Goal: Obtain resource: Download file/media

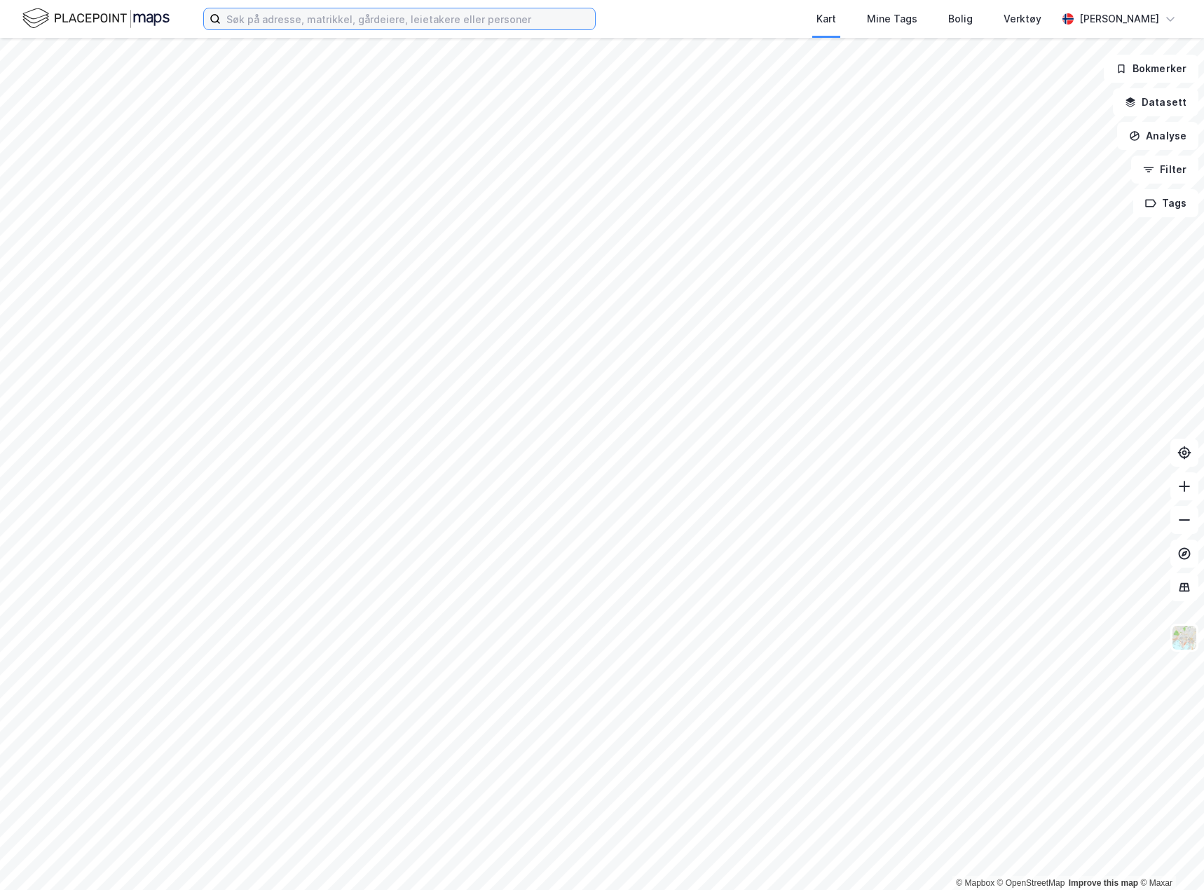
click at [255, 19] on input at bounding box center [408, 18] width 374 height 21
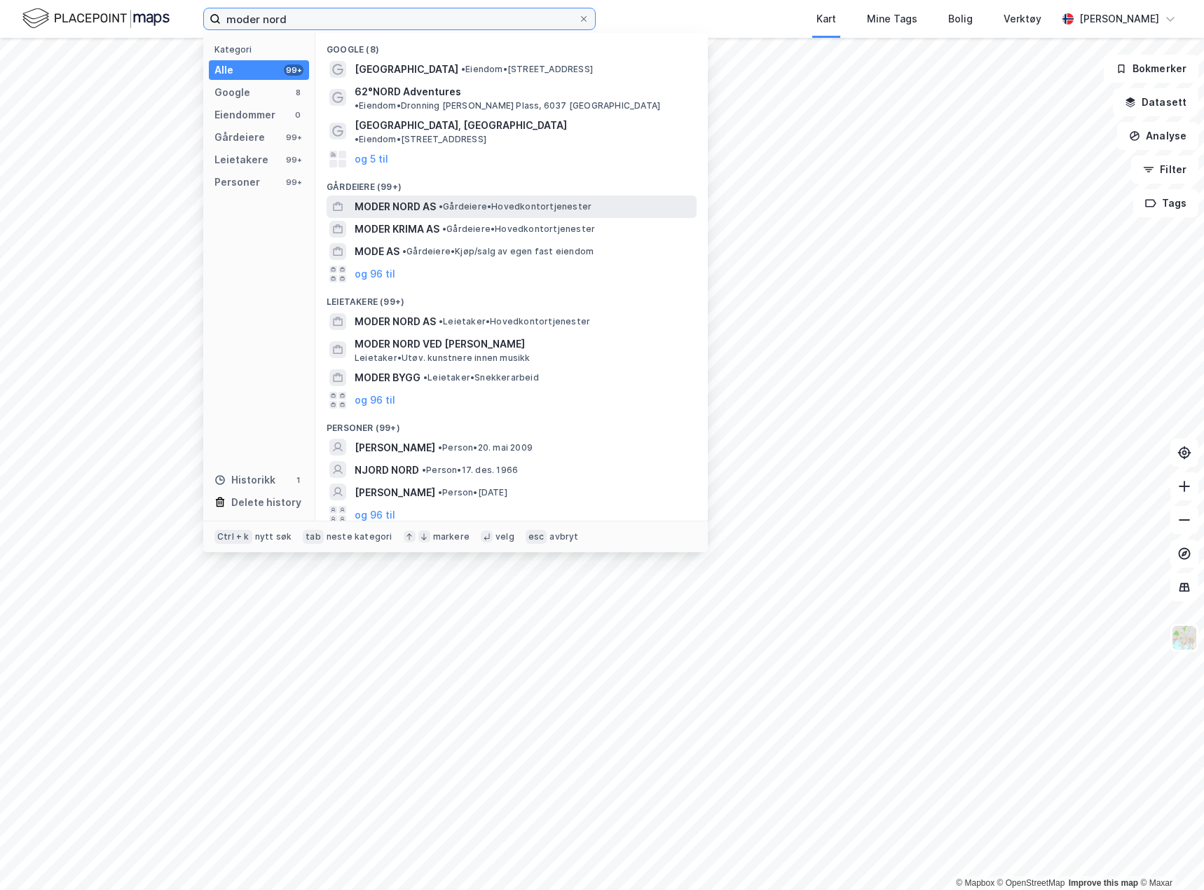
type input "moder nord"
click at [443, 201] on span "•" at bounding box center [441, 206] width 4 height 11
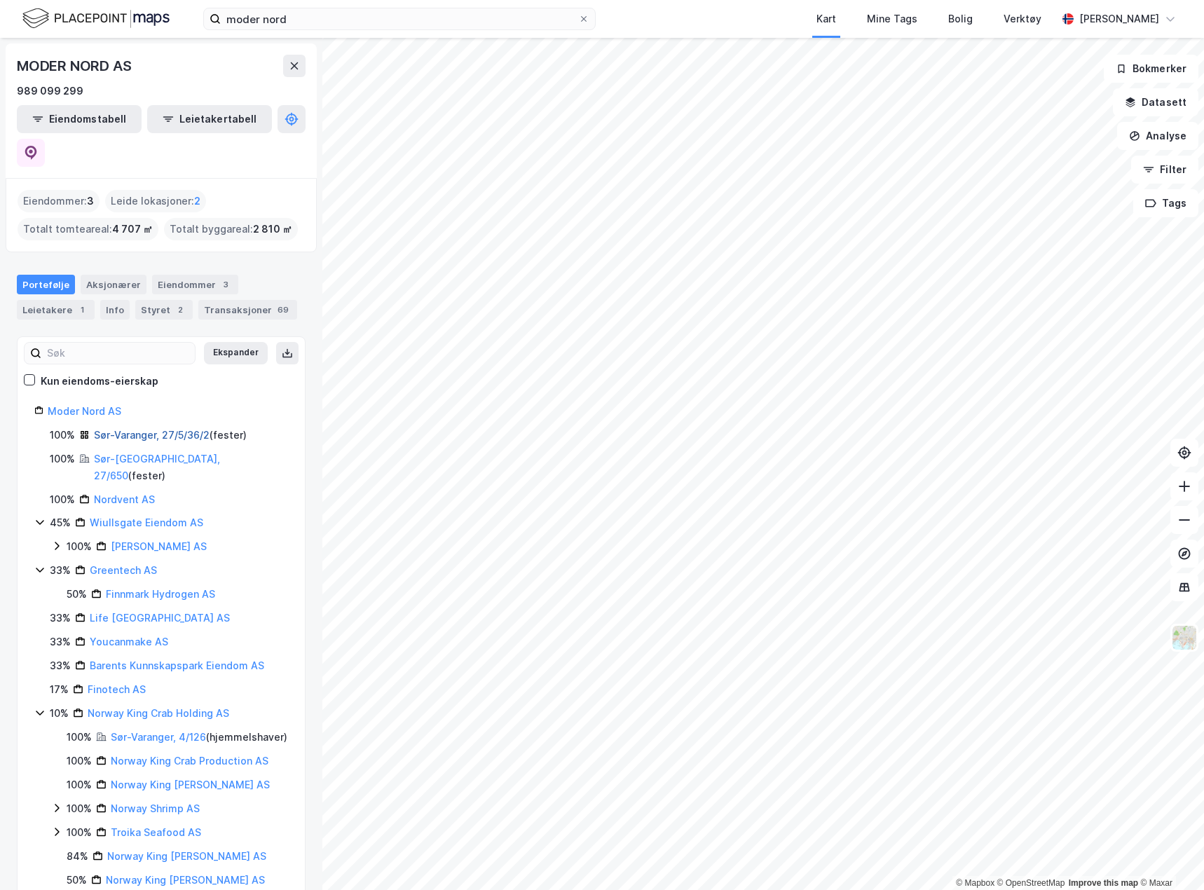
click at [200, 429] on link "Sør-Varanger, 27/5/36/2" at bounding box center [152, 435] width 116 height 12
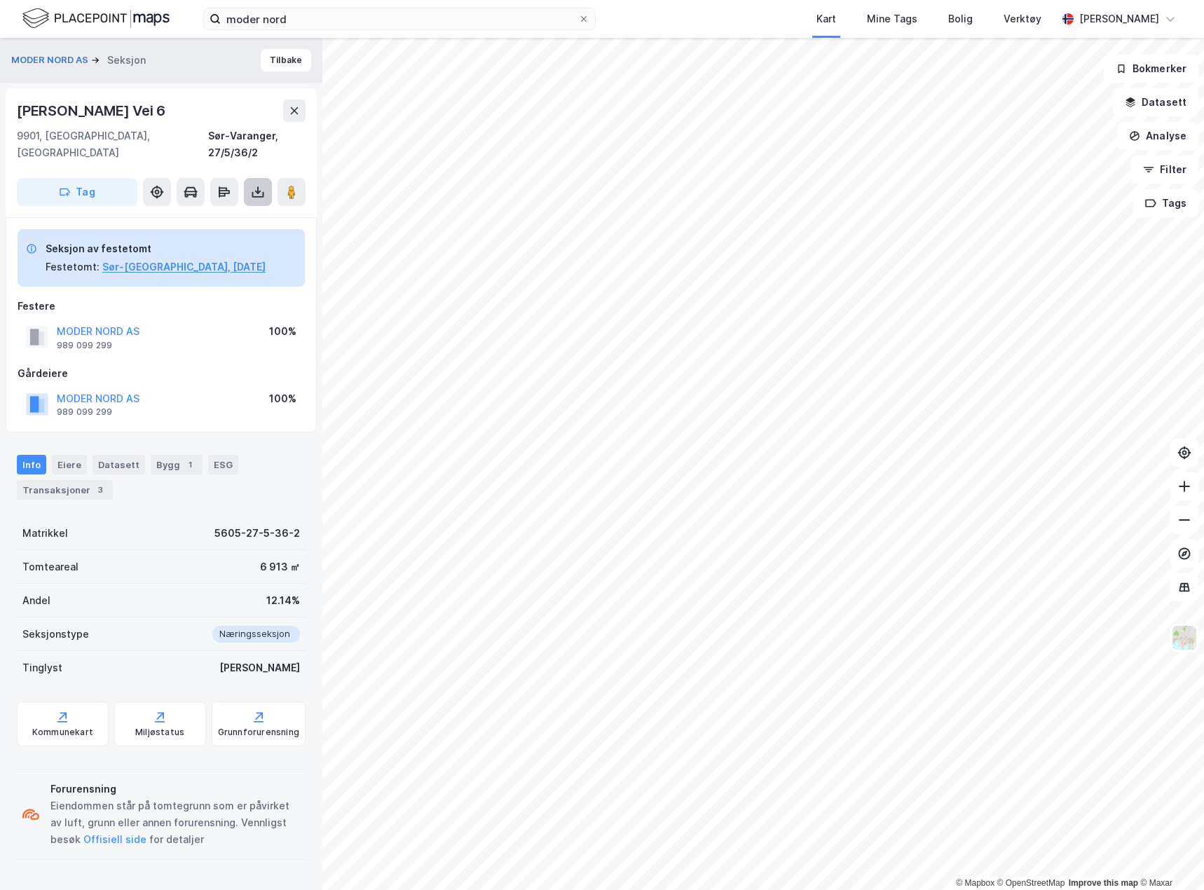
click at [256, 185] on icon at bounding box center [258, 192] width 14 height 14
click at [256, 209] on div "Last ned grunnbok" at bounding box center [197, 220] width 149 height 22
